Goal: Information Seeking & Learning: Find specific fact

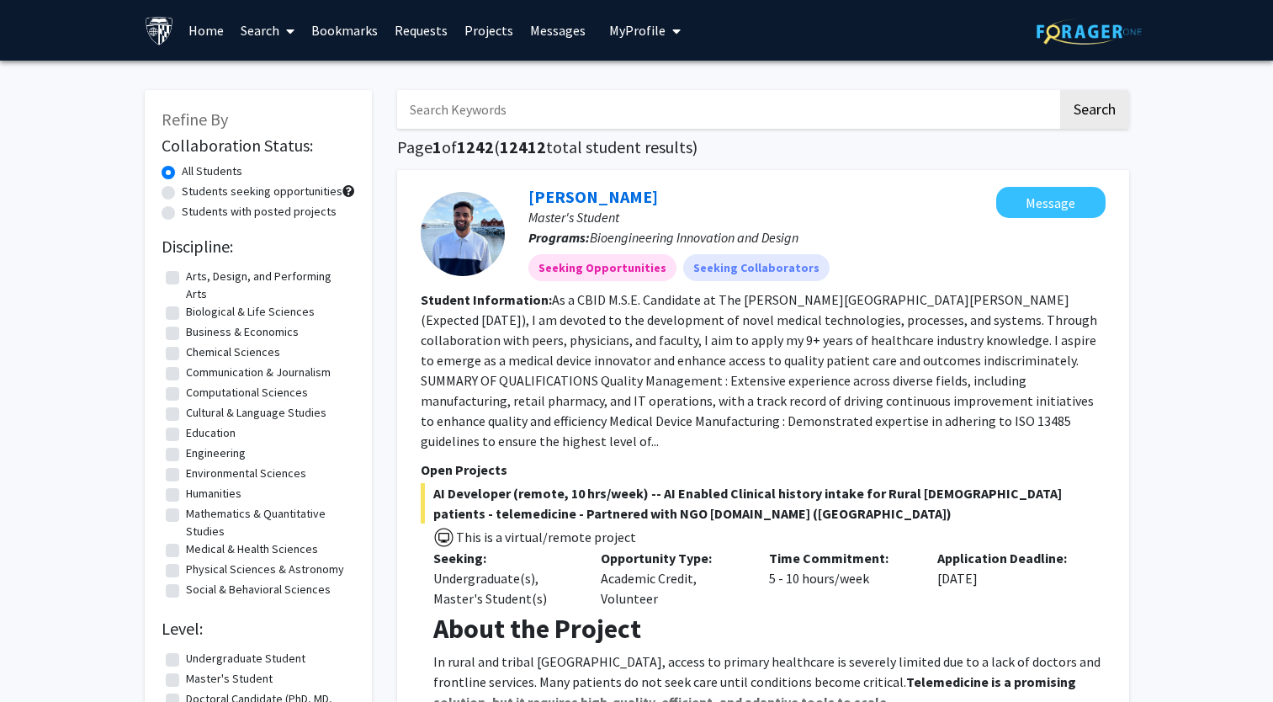
click at [583, 107] on input "Search Keywords" at bounding box center [727, 109] width 661 height 39
type input "[PERSON_NAME]"
click at [1092, 116] on button "Search" at bounding box center [1094, 109] width 69 height 39
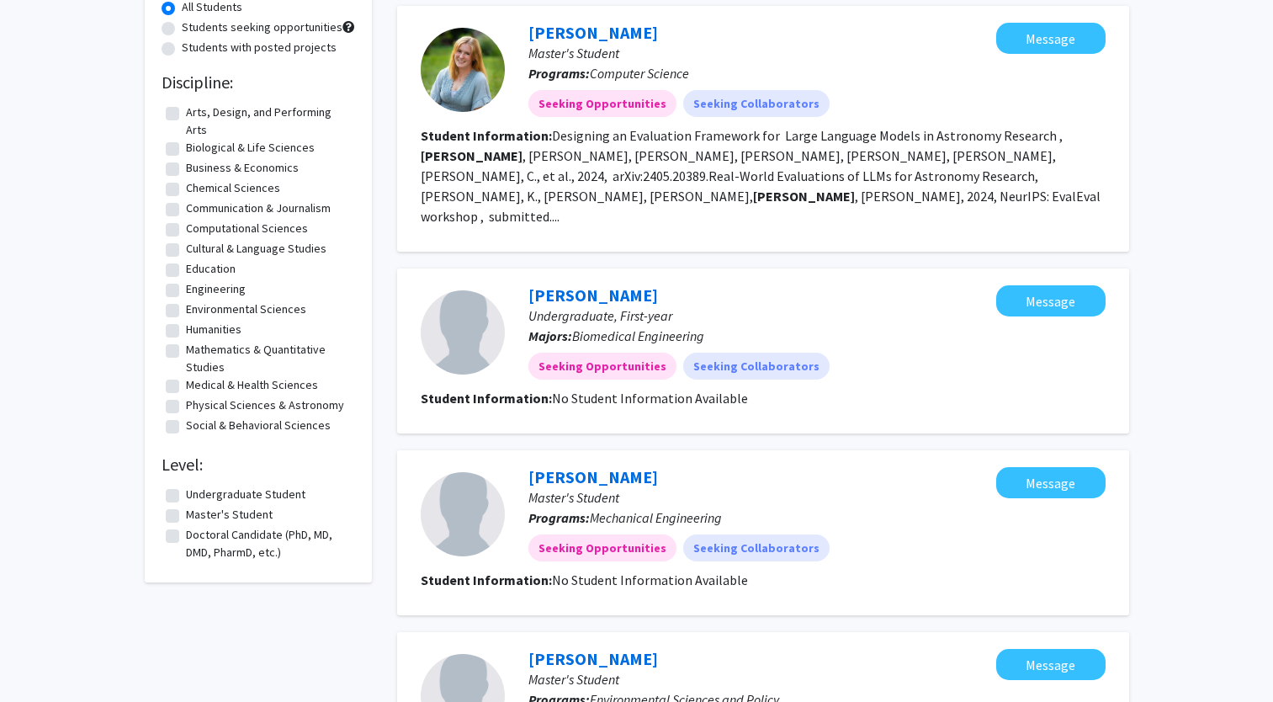
scroll to position [165, 0]
click at [186, 491] on label "Undergraduate Student" at bounding box center [245, 494] width 119 height 18
click at [186, 491] on input "Undergraduate Student" at bounding box center [191, 490] width 11 height 11
checkbox input "true"
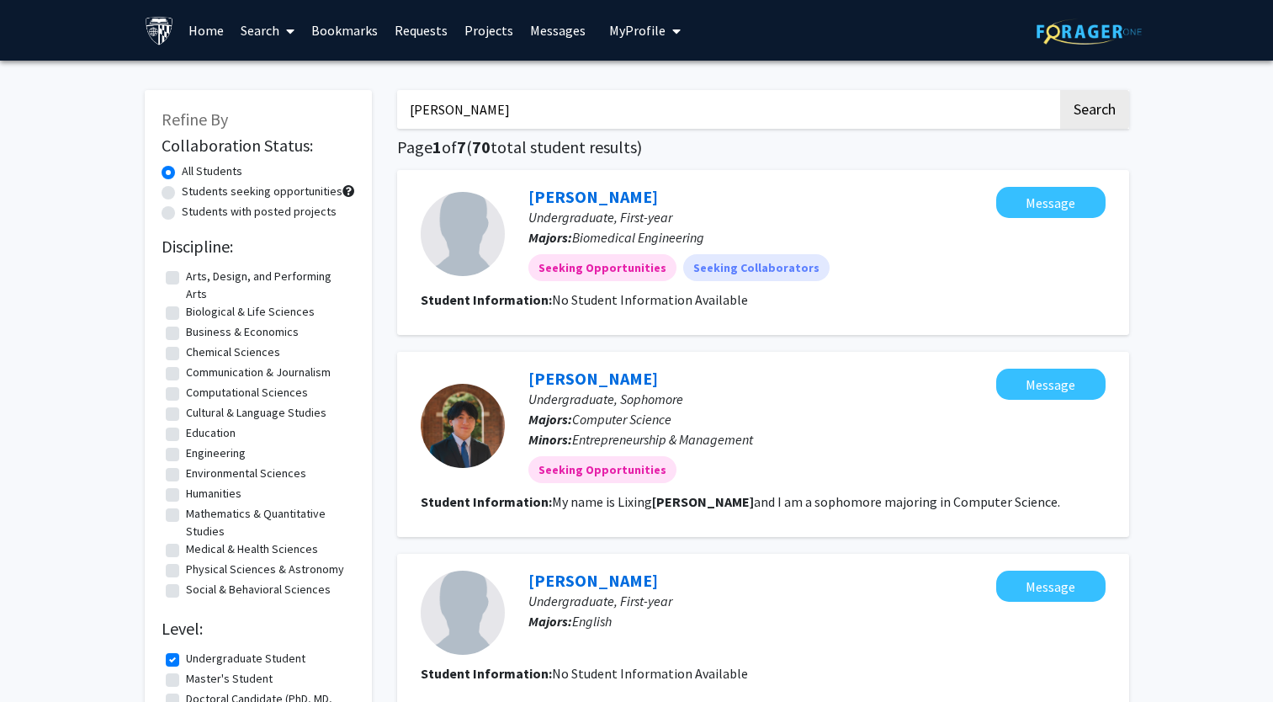
click at [630, 107] on input "[PERSON_NAME]" at bounding box center [727, 109] width 661 height 39
type input "s"
type input "jiasen"
click at [1060, 90] on button "Search" at bounding box center [1094, 109] width 69 height 39
checkbox input "false"
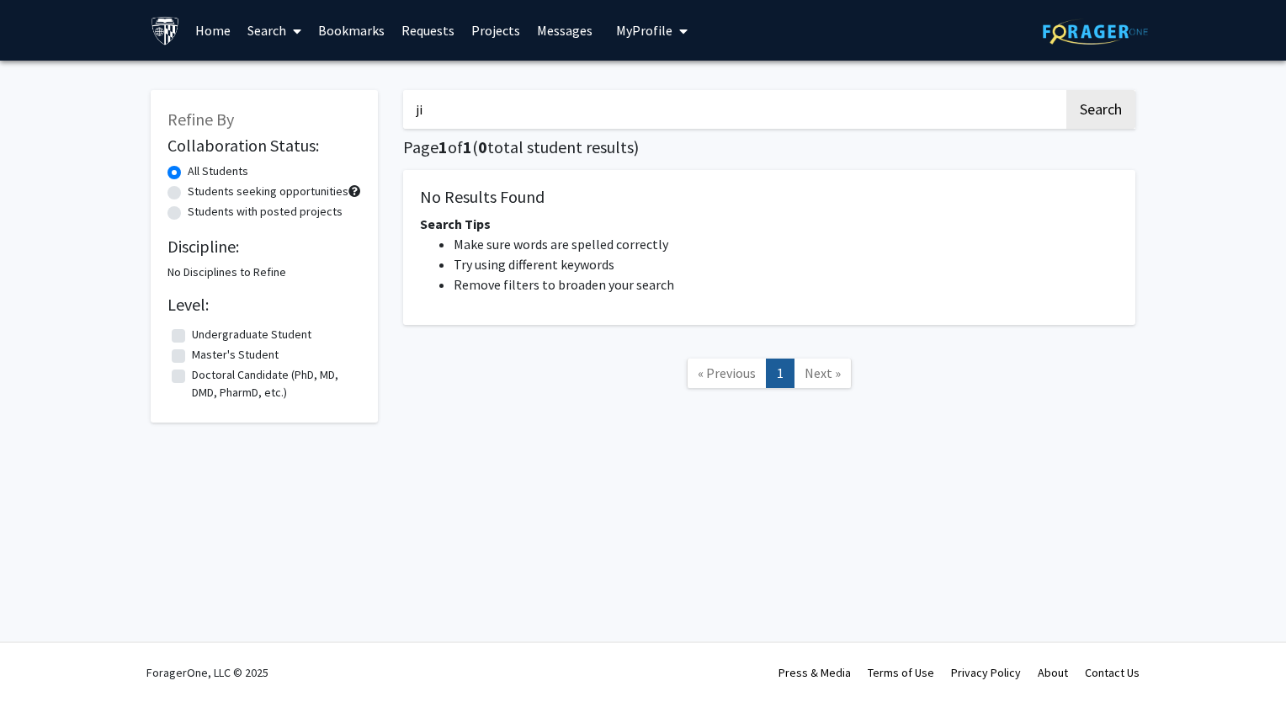
type input "j"
click at [1106, 109] on button "Search" at bounding box center [1100, 109] width 69 height 39
